Goal: Task Accomplishment & Management: Complete application form

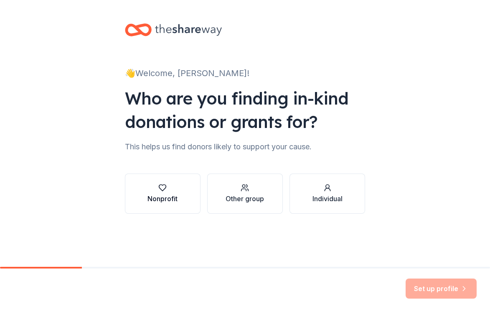
click at [155, 183] on button "Nonprofit" at bounding box center [163, 193] width 76 height 40
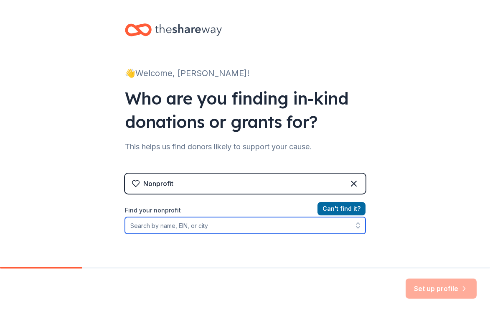
click at [186, 223] on input "Find your nonprofit" at bounding box center [245, 225] width 241 height 17
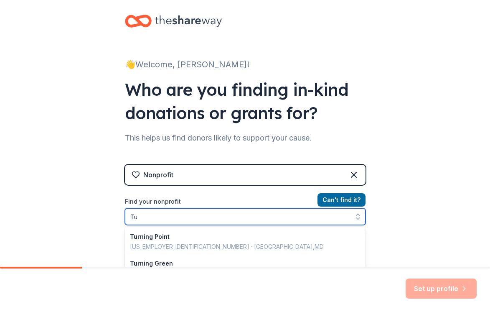
type input "T"
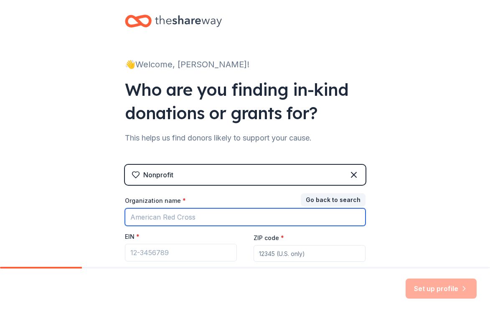
click at [158, 218] on input "Organization name *" at bounding box center [245, 217] width 241 height 18
click at [220, 216] on input "Alpha Delta Pi" at bounding box center [245, 217] width 241 height 18
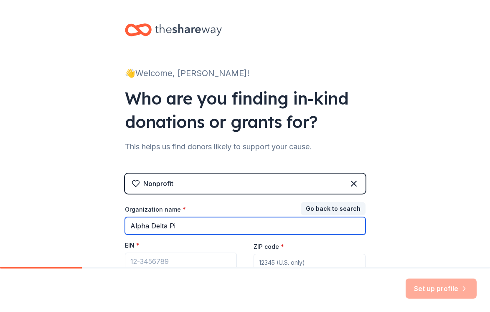
scroll to position [77, 0]
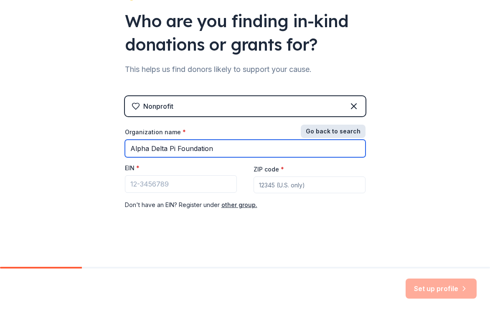
type input "Alpha Delta Pi Foundation"
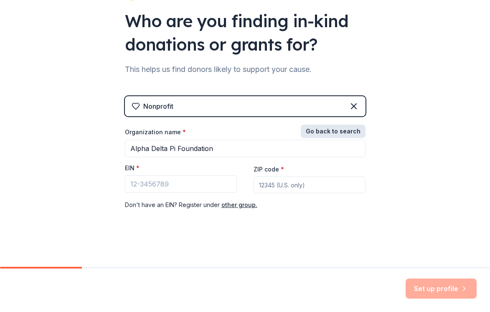
click at [348, 129] on button "Go back to search" at bounding box center [333, 131] width 65 height 13
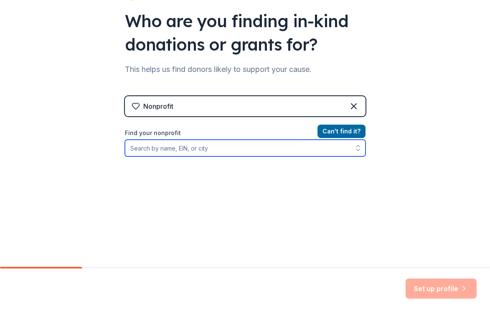
click at [226, 147] on input "Find your nonprofit" at bounding box center [245, 148] width 241 height 17
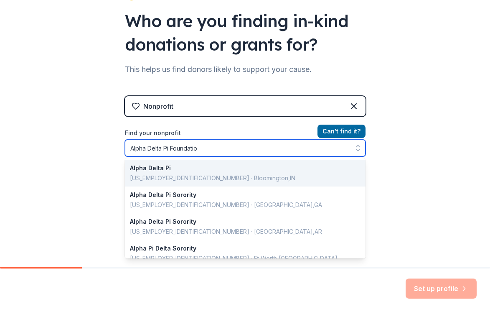
type input "Alpha Delta Pi Foundation"
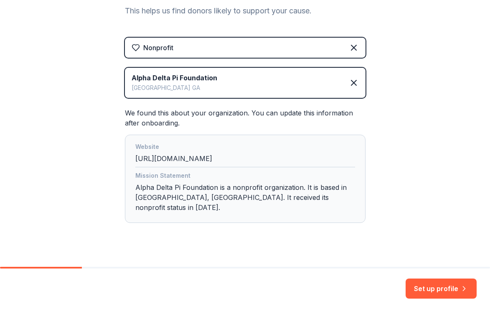
scroll to position [139, 0]
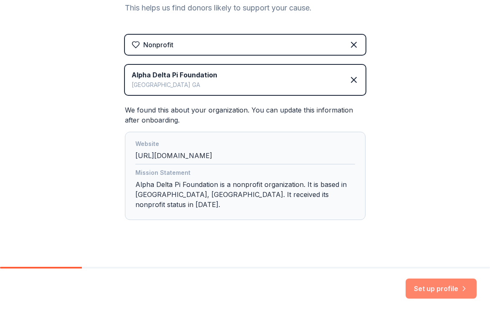
click at [442, 285] on button "Set up profile" at bounding box center [441, 288] width 71 height 20
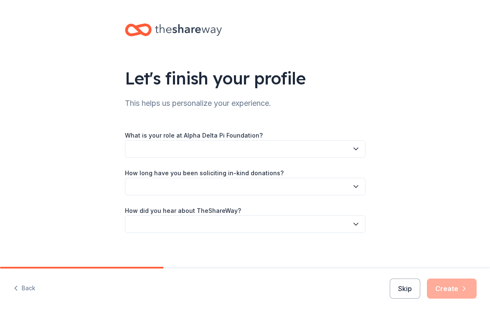
click at [250, 162] on div "What is your role at Alpha Delta Pi Foundation? How long have you been soliciti…" at bounding box center [245, 181] width 241 height 103
click at [250, 150] on button "button" at bounding box center [245, 149] width 241 height 18
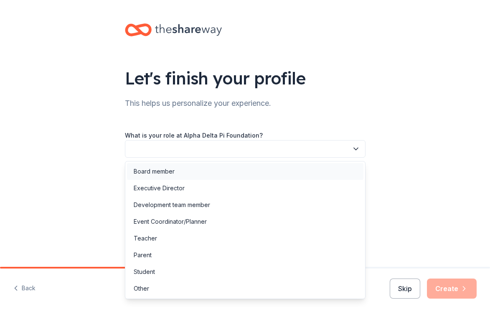
click at [192, 169] on div "Board member" at bounding box center [245, 171] width 236 height 17
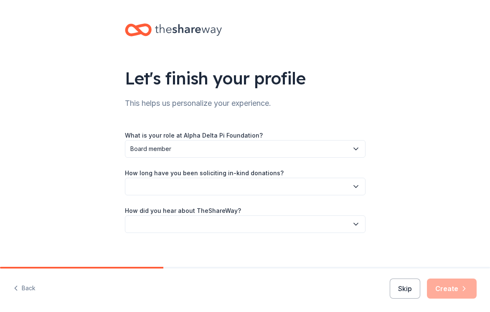
click at [213, 186] on button "button" at bounding box center [245, 187] width 241 height 18
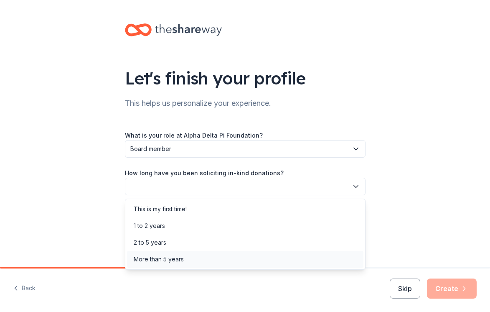
click at [178, 260] on div "More than 5 years" at bounding box center [159, 259] width 50 height 10
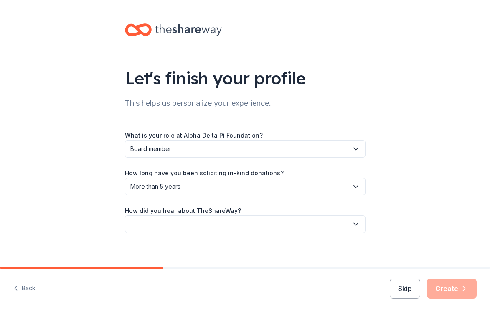
click at [231, 224] on button "button" at bounding box center [245, 224] width 241 height 18
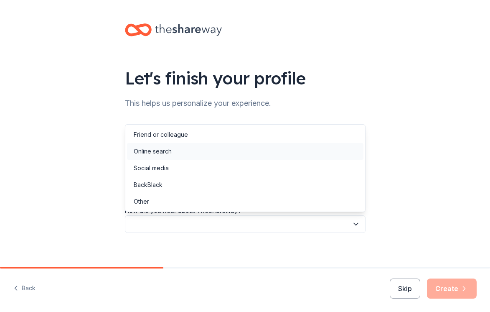
click at [198, 149] on div "Online search" at bounding box center [245, 151] width 236 height 17
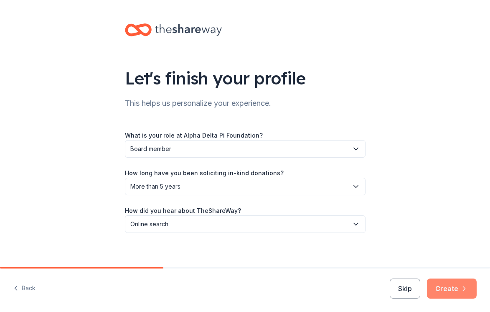
click at [444, 291] on button "Create" at bounding box center [452, 288] width 50 height 20
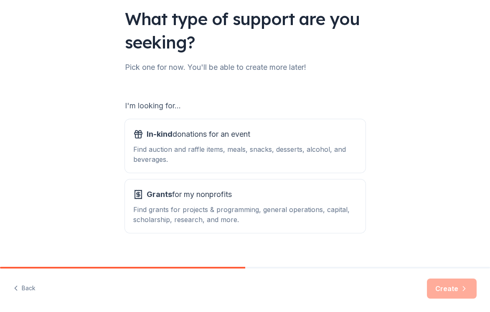
scroll to position [71, 0]
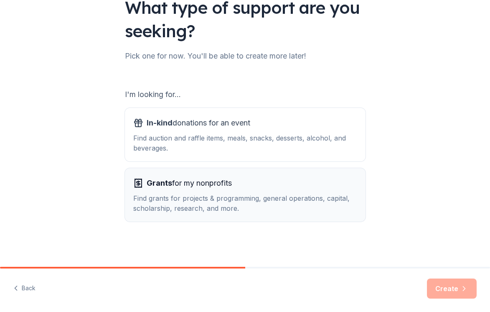
click at [247, 185] on div "Grants for my nonprofits" at bounding box center [245, 182] width 224 height 13
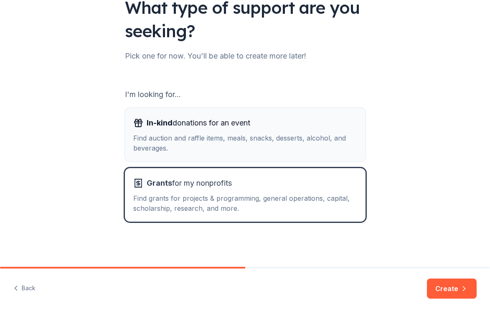
click at [265, 141] on div "Find auction and raffle items, meals, snacks, desserts, alcohol, and beverages." at bounding box center [245, 143] width 224 height 20
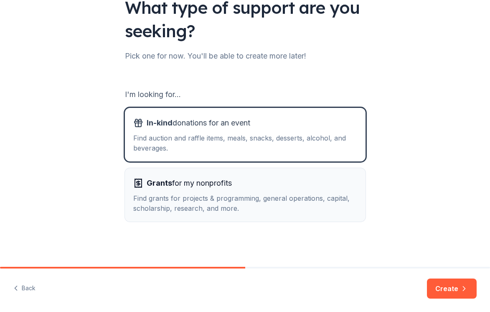
click at [280, 187] on div "Grants for my nonprofits" at bounding box center [245, 182] width 224 height 13
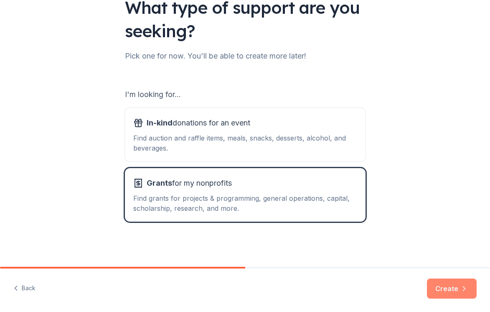
click at [448, 286] on button "Create" at bounding box center [452, 288] width 50 height 20
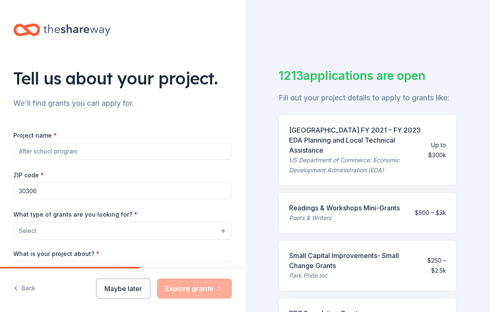
scroll to position [10, 0]
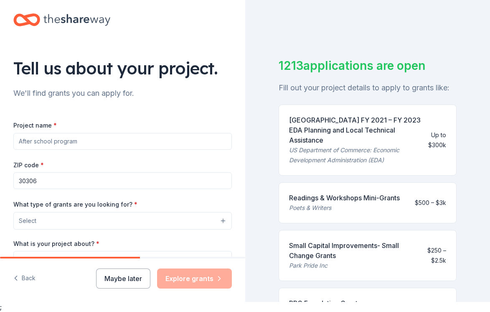
click at [53, 141] on input "Project name *" at bounding box center [122, 141] width 219 height 17
type input "Diamond Dash Sponsorship"
click at [69, 226] on button "Select" at bounding box center [122, 221] width 219 height 18
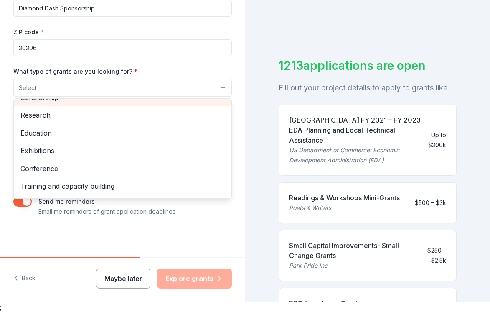
scroll to position [99, 0]
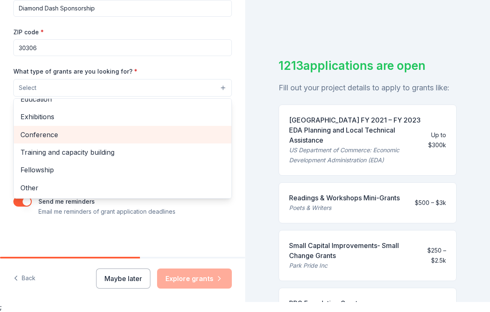
click at [80, 134] on span "Conference" at bounding box center [122, 134] width 204 height 11
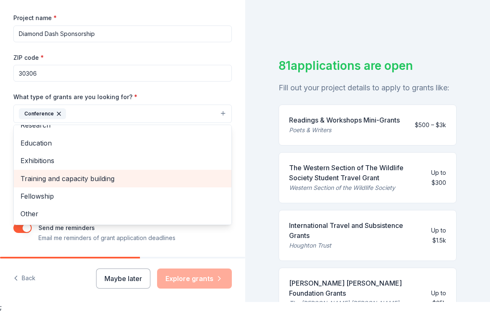
scroll to position [108, 0]
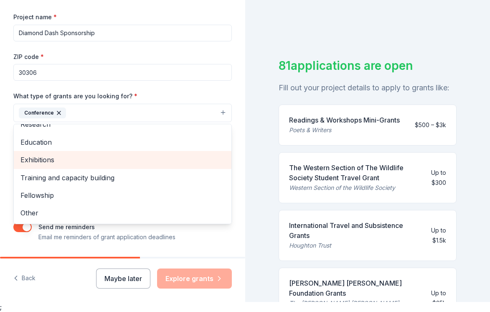
click at [49, 161] on span "Exhibitions" at bounding box center [122, 159] width 204 height 11
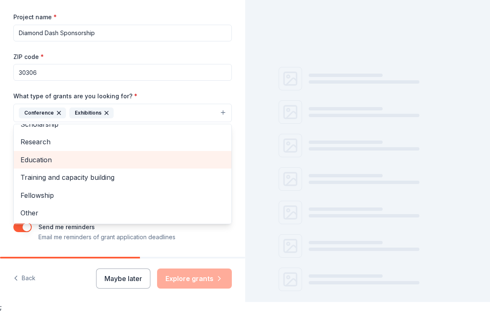
scroll to position [64, 0]
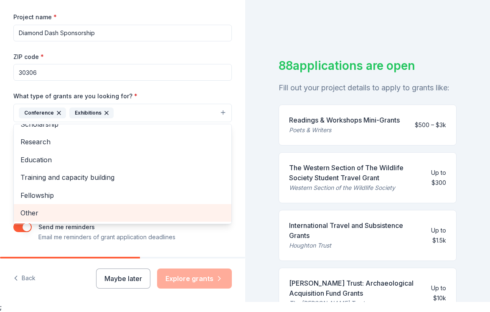
click at [43, 210] on span "Other" at bounding box center [122, 212] width 204 height 11
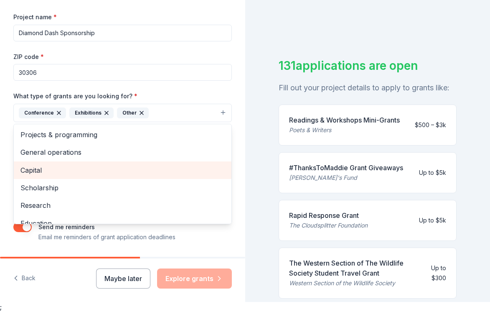
scroll to position [1, 0]
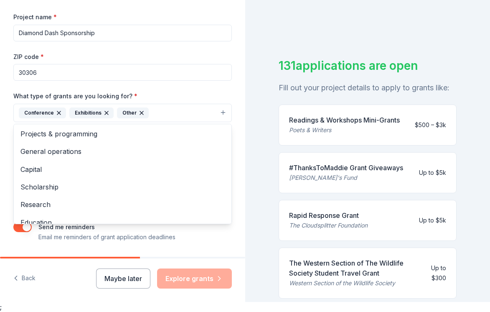
click at [211, 98] on div "What type of grants are you looking for? * Conference Exhibitions Other Project…" at bounding box center [122, 106] width 219 height 31
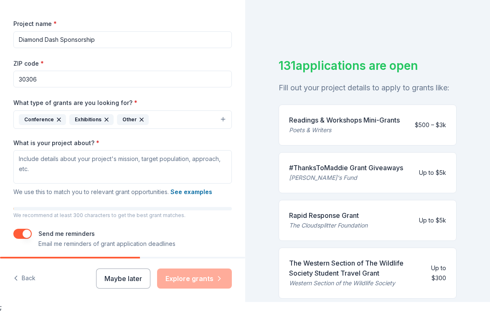
scroll to position [134, 0]
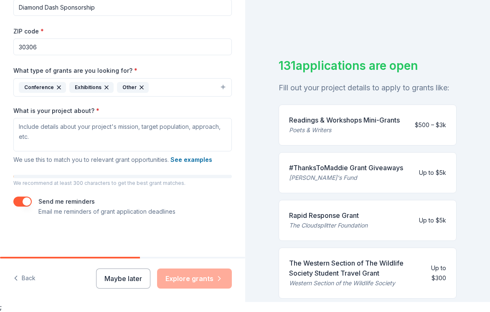
click at [20, 199] on button "button" at bounding box center [22, 201] width 18 height 10
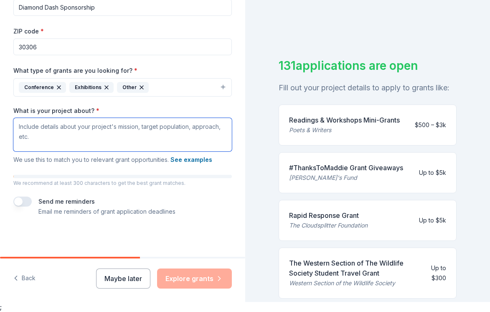
click at [67, 128] on textarea "What is your project about? *" at bounding box center [122, 134] width 219 height 33
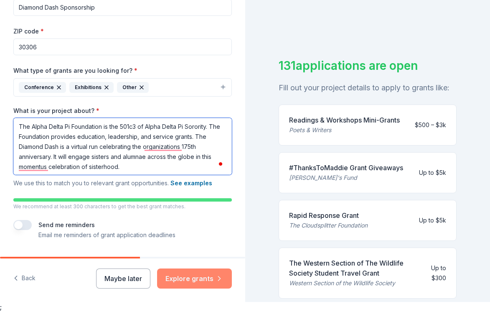
type textarea "The Alpha Delta Pi Foundation is the 501c3 of Alpha Delta Pi Sorority. The Foun…"
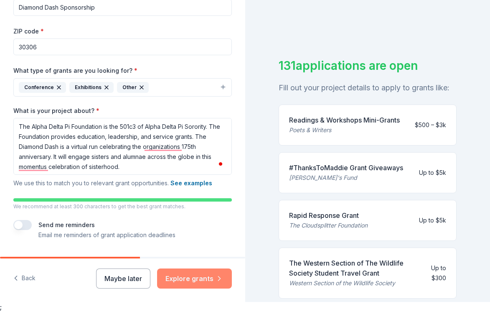
click at [192, 280] on button "Explore grants" at bounding box center [194, 278] width 75 height 20
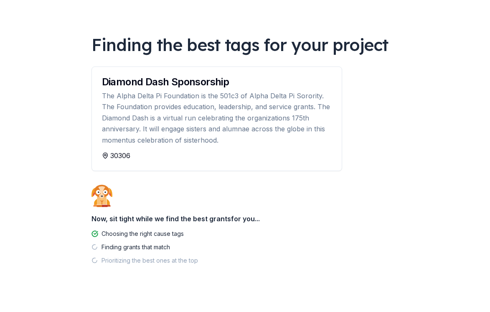
scroll to position [46, 0]
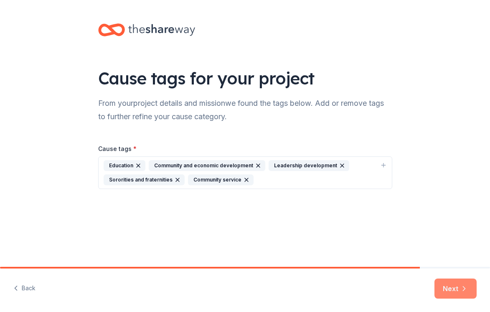
click at [449, 286] on button "Next" at bounding box center [456, 288] width 42 height 20
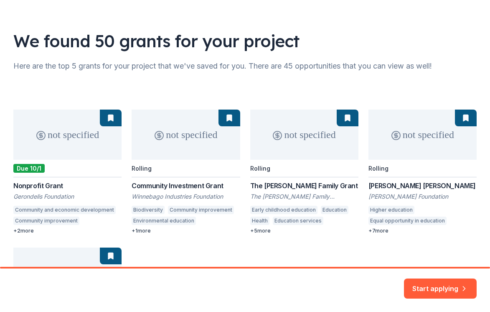
scroll to position [40, 0]
